Goal: Information Seeking & Learning: Learn about a topic

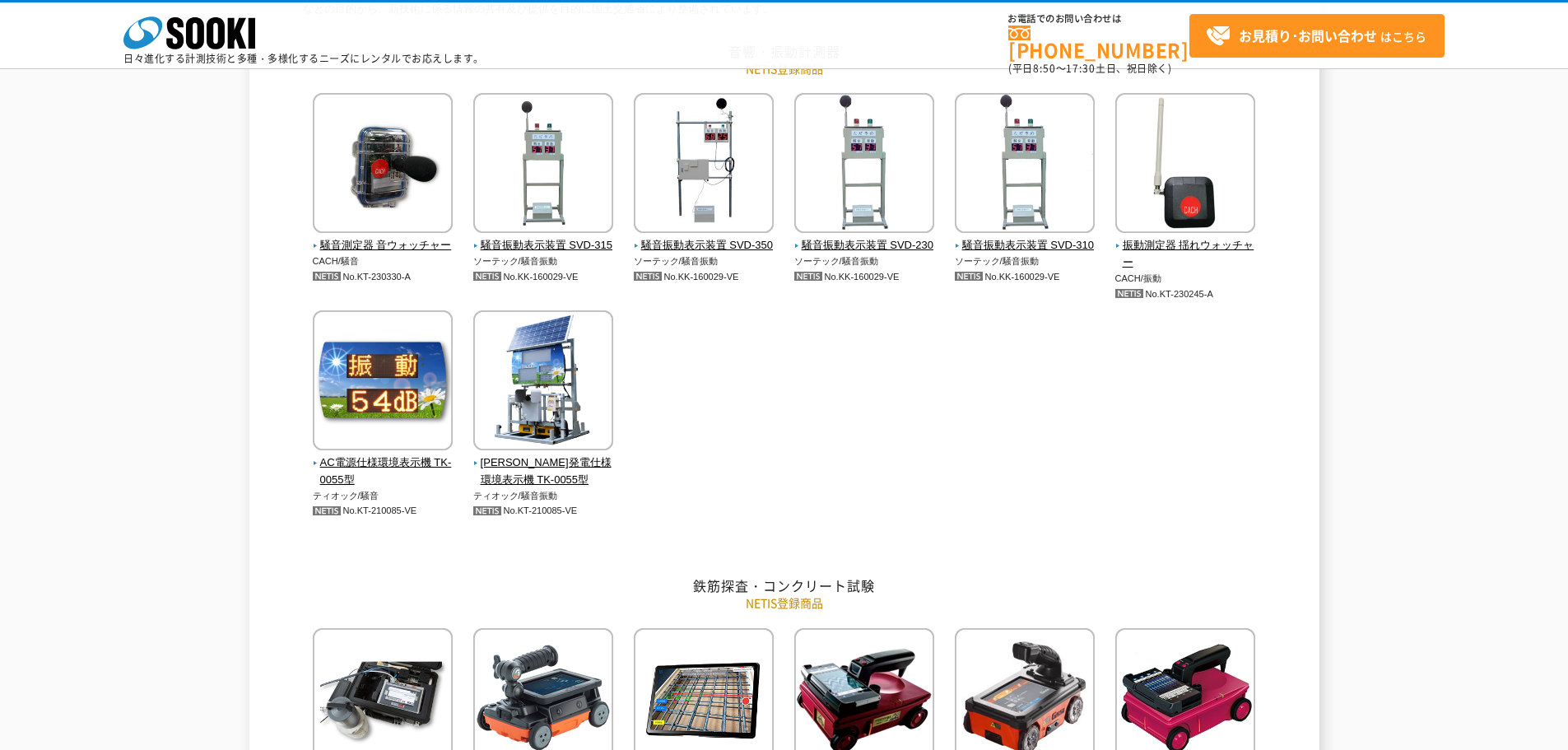
scroll to position [247, 0]
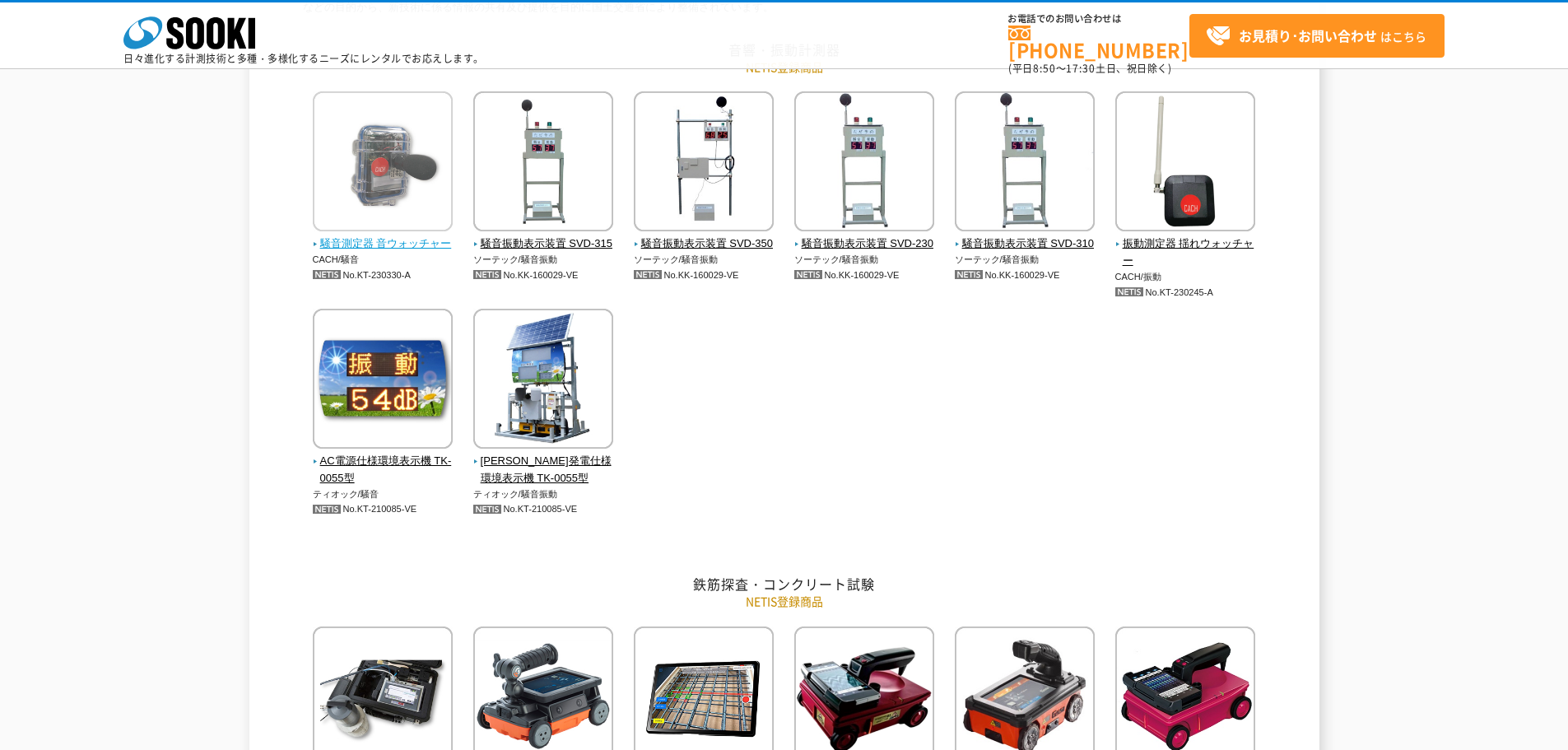
click at [380, 247] on span "騒音測定器 音ウォッチャー" at bounding box center [383, 244] width 141 height 18
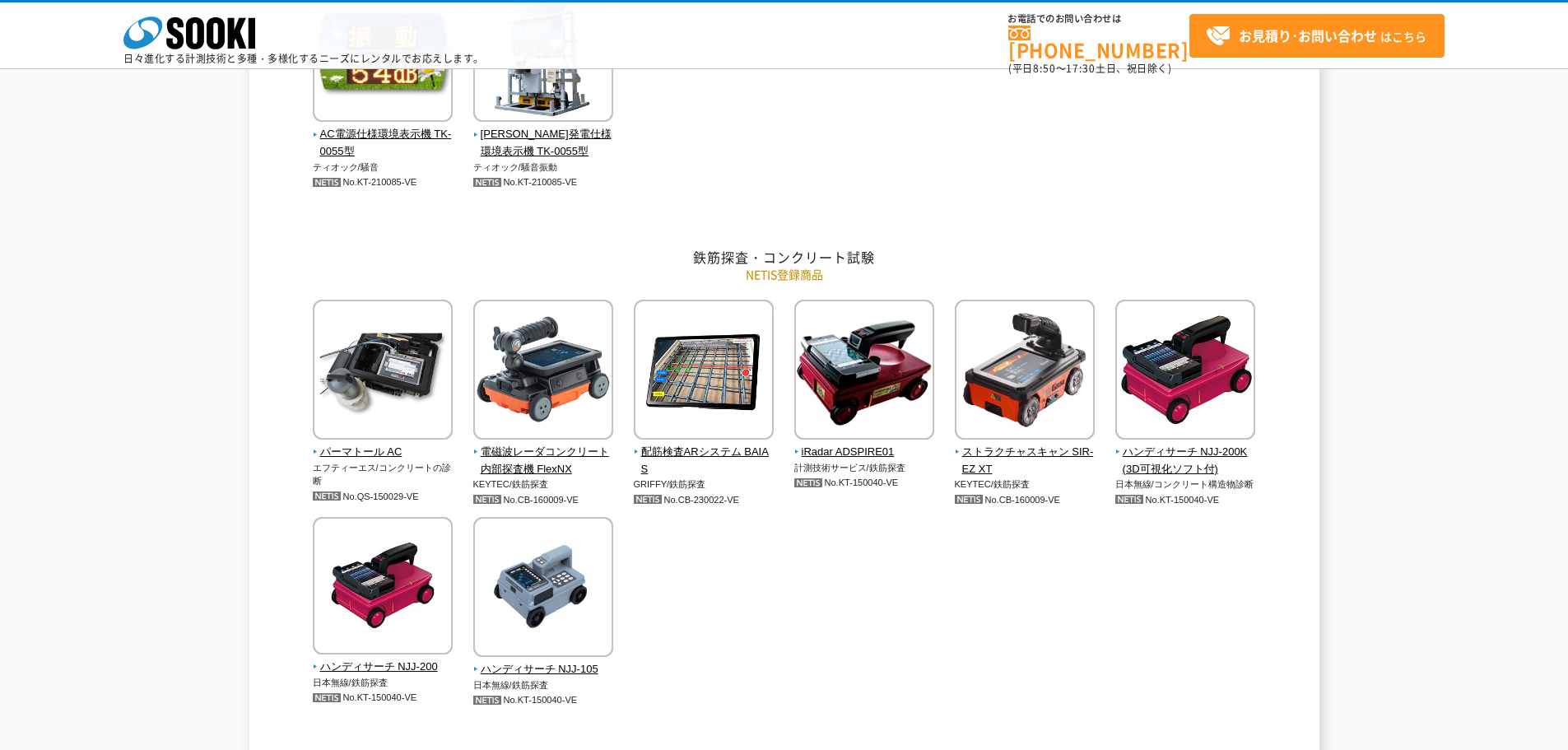
scroll to position [577, 0]
